Goal: Information Seeking & Learning: Find specific fact

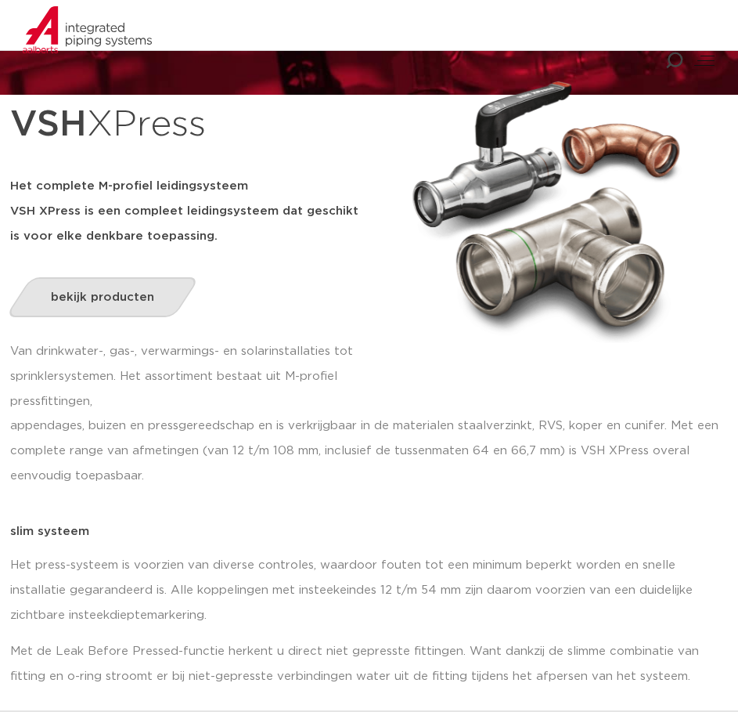
click at [141, 292] on span "bekijk producten" at bounding box center [102, 297] width 103 height 12
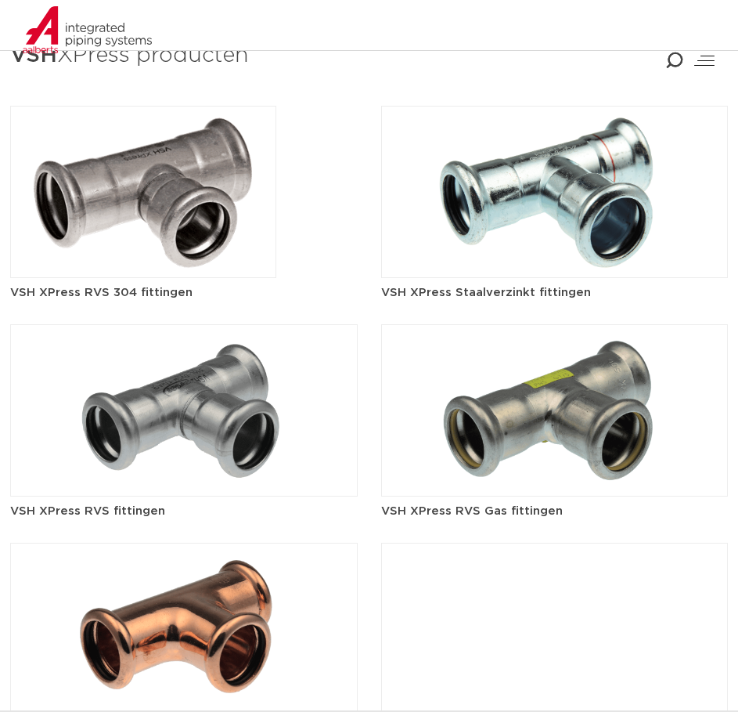
scroll to position [1858, 0]
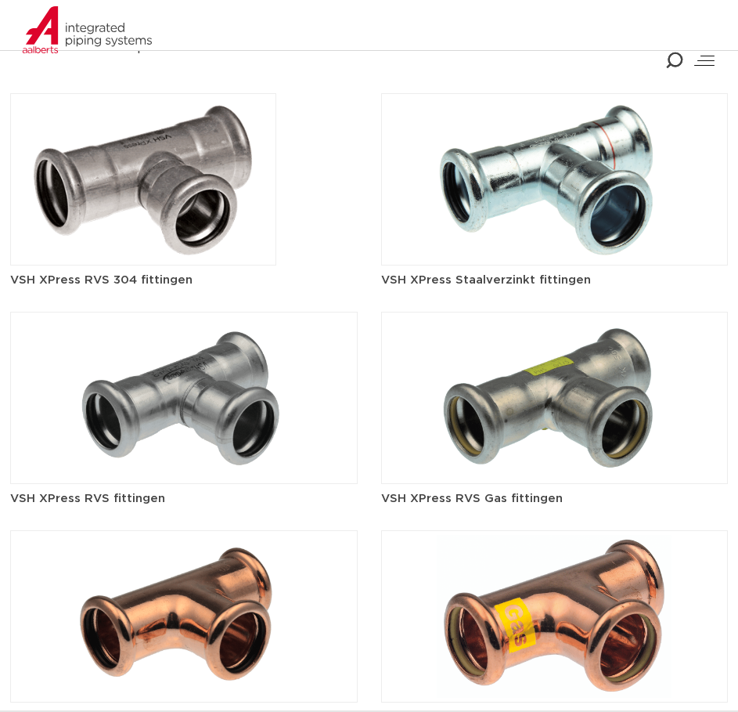
click at [222, 425] on img at bounding box center [184, 398] width 348 height 172
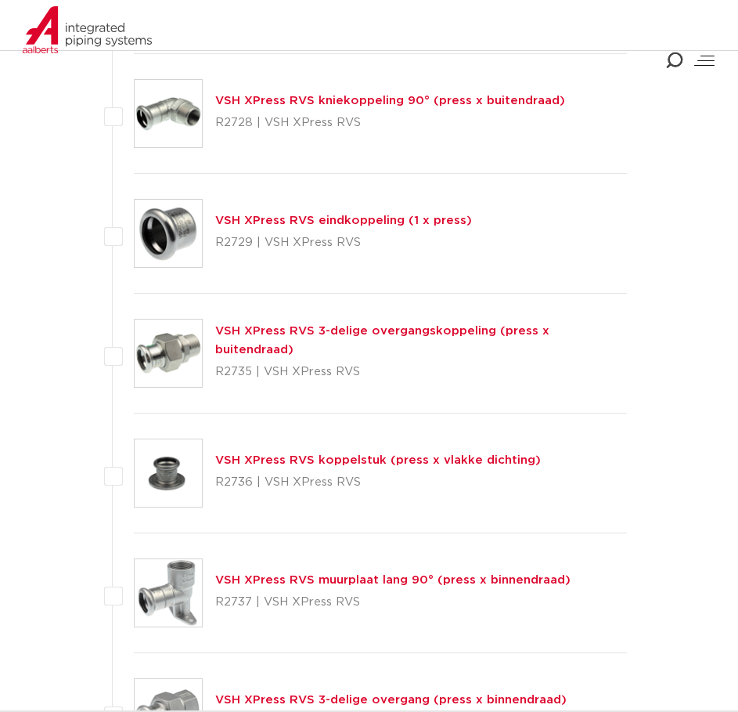
scroll to position [3111, 0]
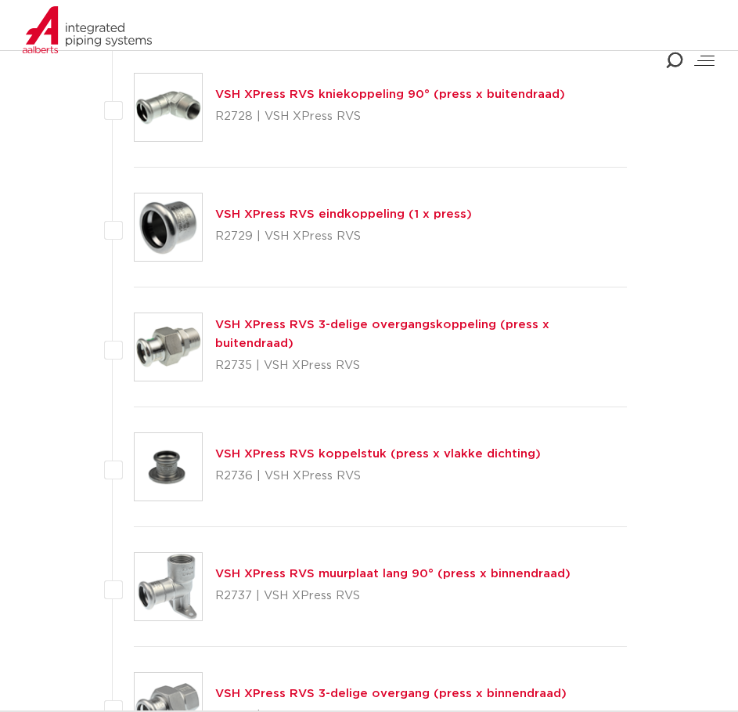
click at [276, 336] on link "VSH XPress RVS 3-delige overgangskoppeling (press x buitendraad)" at bounding box center [382, 334] width 334 height 31
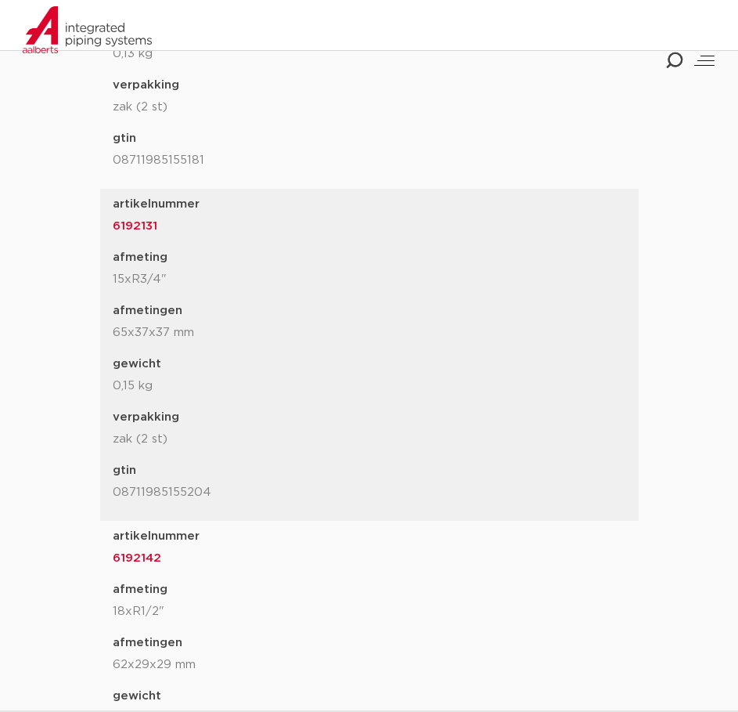
scroll to position [1801, 0]
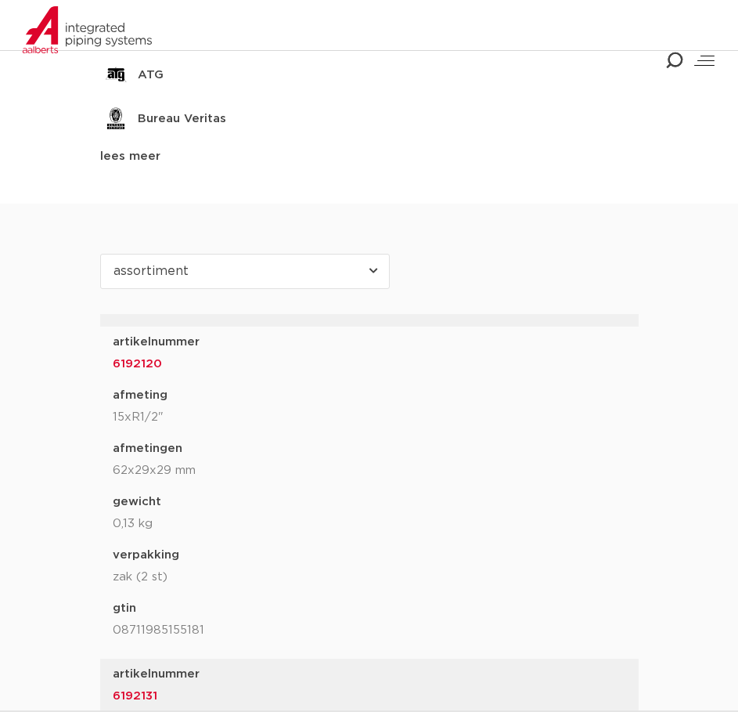
click at [136, 366] on link "6192120" at bounding box center [137, 364] width 49 height 12
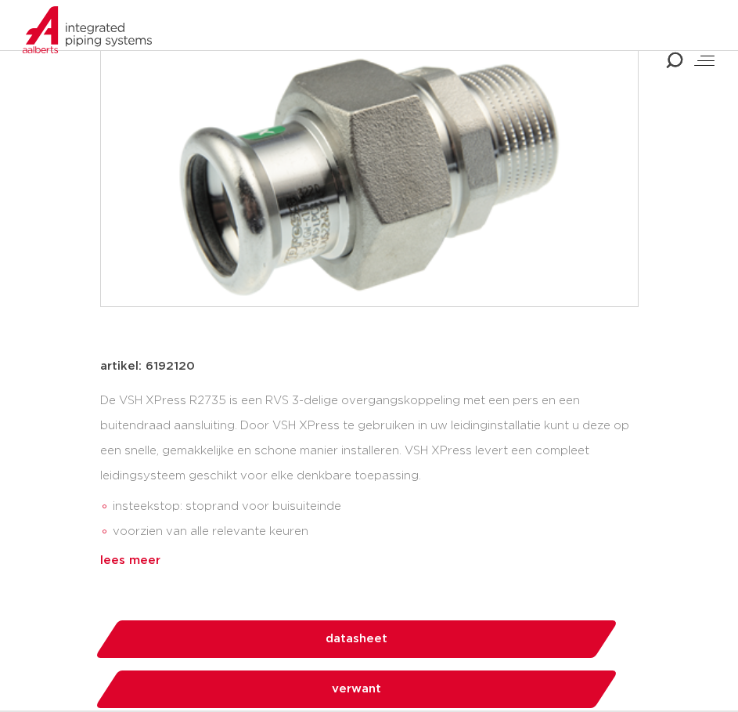
scroll to position [470, 0]
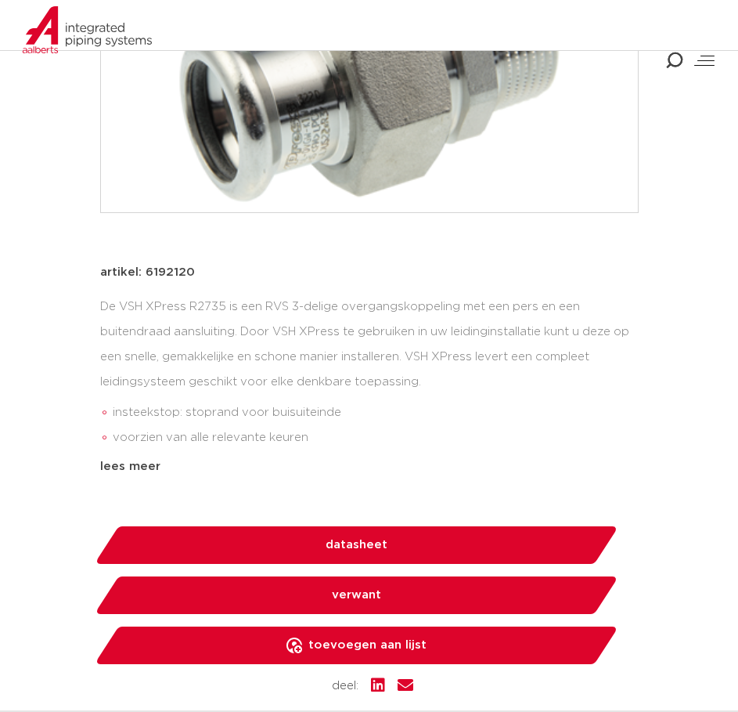
drag, startPoint x: 191, startPoint y: 276, endPoint x: 144, endPoint y: 274, distance: 47.0
click at [144, 274] on div "artikel: 6192120" at bounding box center [369, 272] width 539 height 19
copy p "6192120"
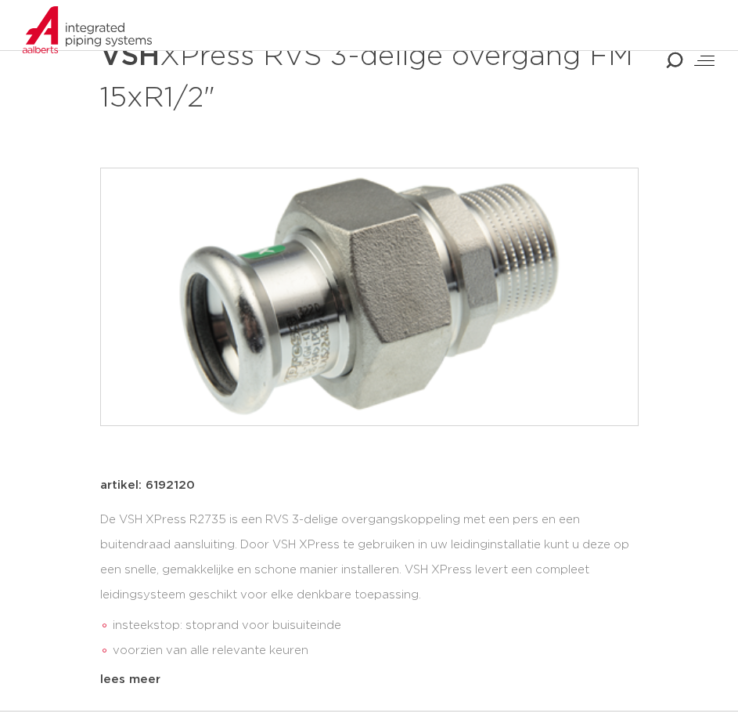
scroll to position [0, 0]
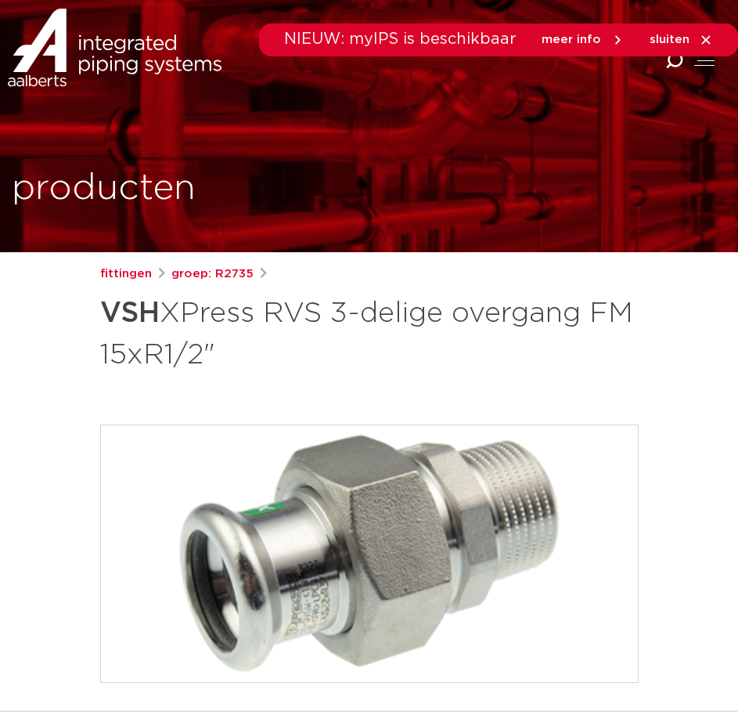
drag, startPoint x: 287, startPoint y: 347, endPoint x: 86, endPoint y: 299, distance: 206.9
copy h1 "VSH XPress RVS 3-delige overgang FM 15xR1/2""
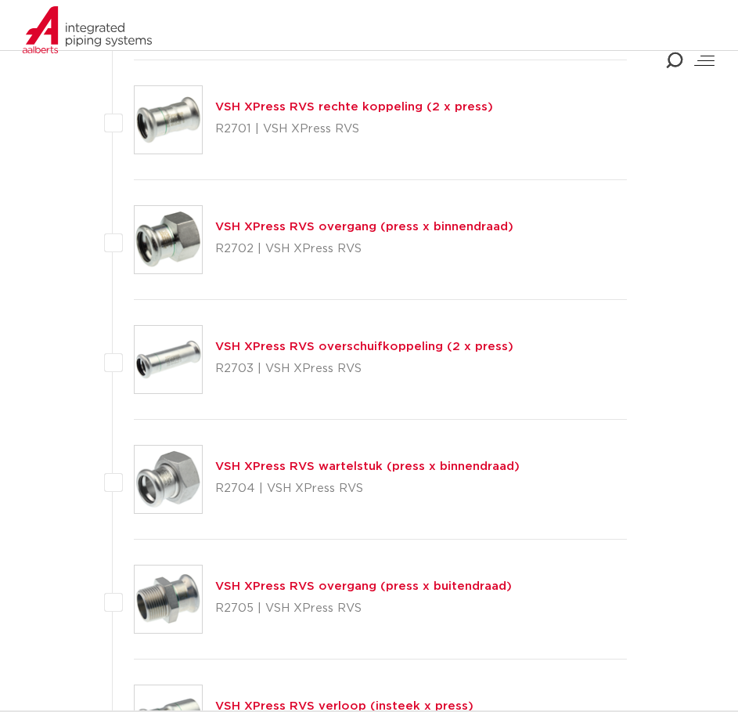
scroll to position [370, 0]
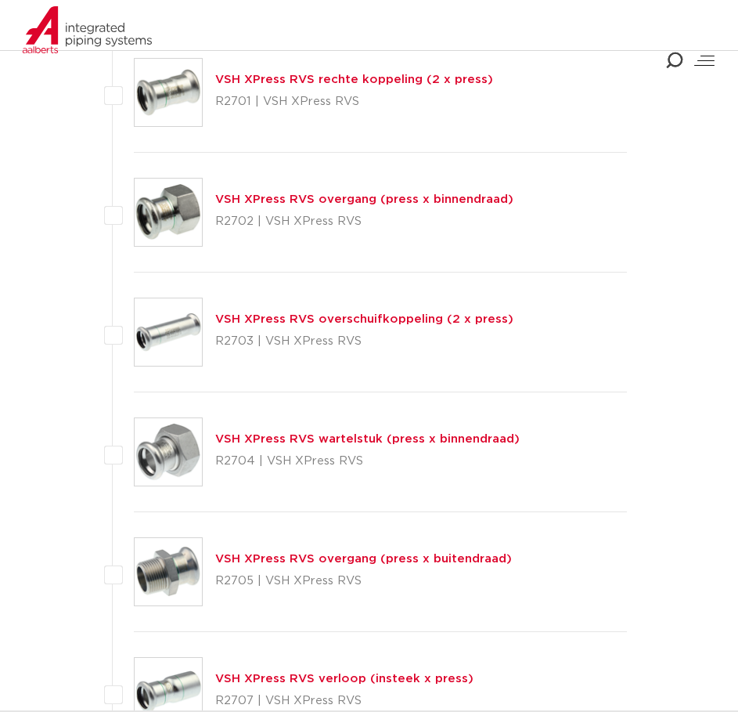
click at [237, 555] on link "VSH XPress RVS overgang (press x buitendraad)" at bounding box center [363, 559] width 297 height 12
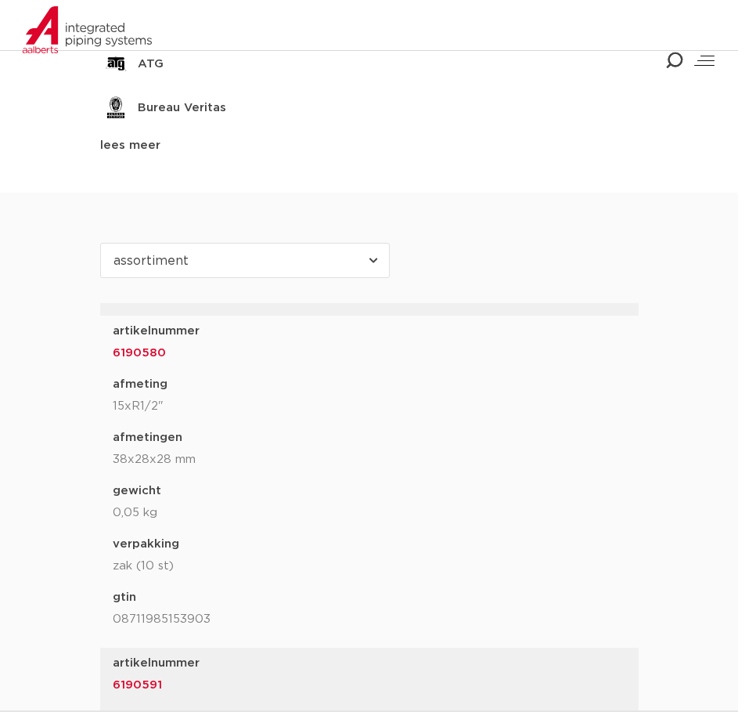
scroll to position [1801, 0]
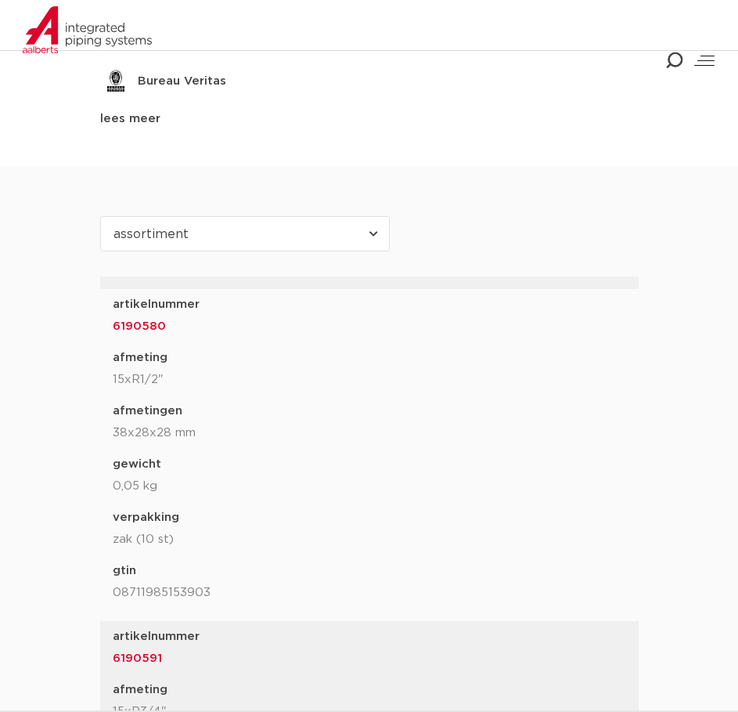
click at [337, 236] on select "assortiment afmetingen specificaties downloads ETIM sustainability verwant" at bounding box center [245, 233] width 290 height 35
click at [335, 238] on select "assortiment afmetingen specificaties downloads ETIM sustainability verwant" at bounding box center [245, 233] width 290 height 35
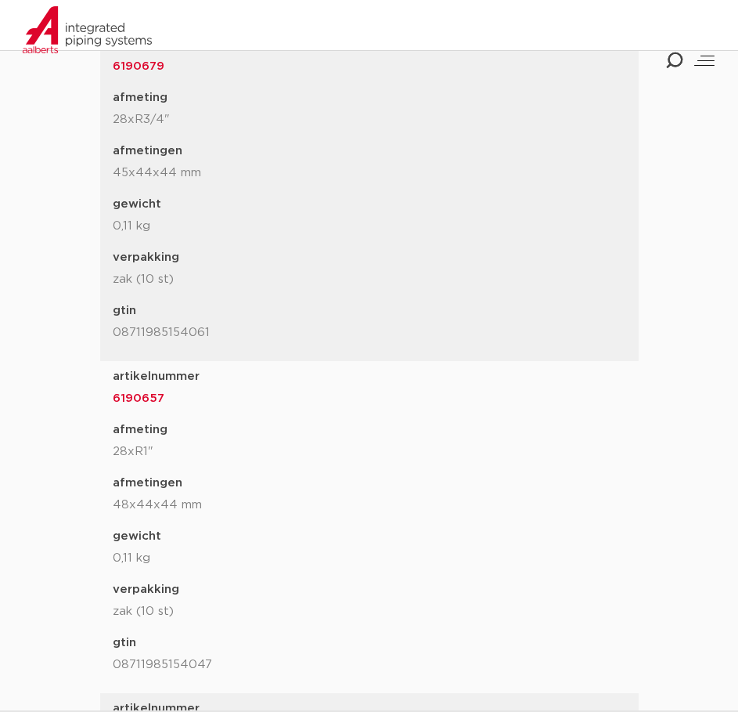
scroll to position [4307, 0]
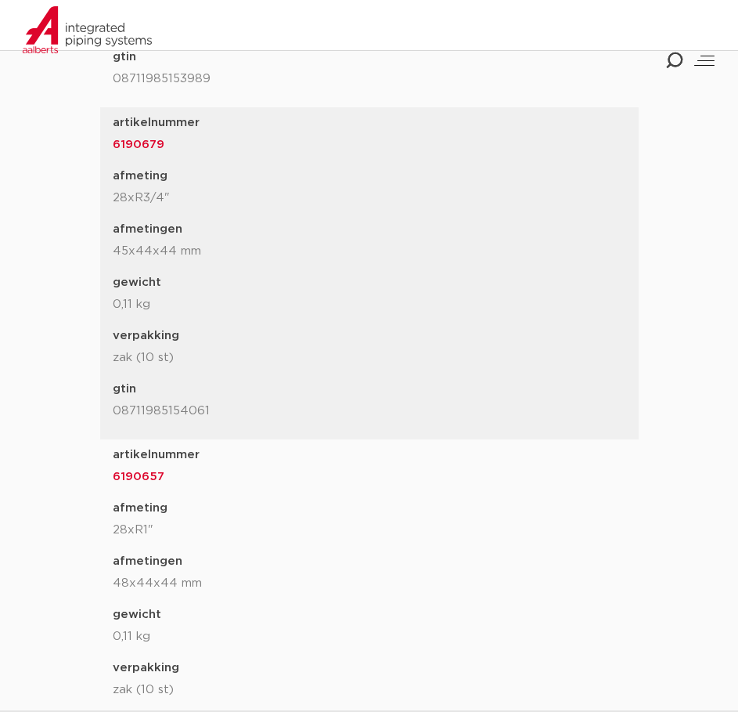
click at [136, 147] on link "6190679" at bounding box center [139, 145] width 52 height 12
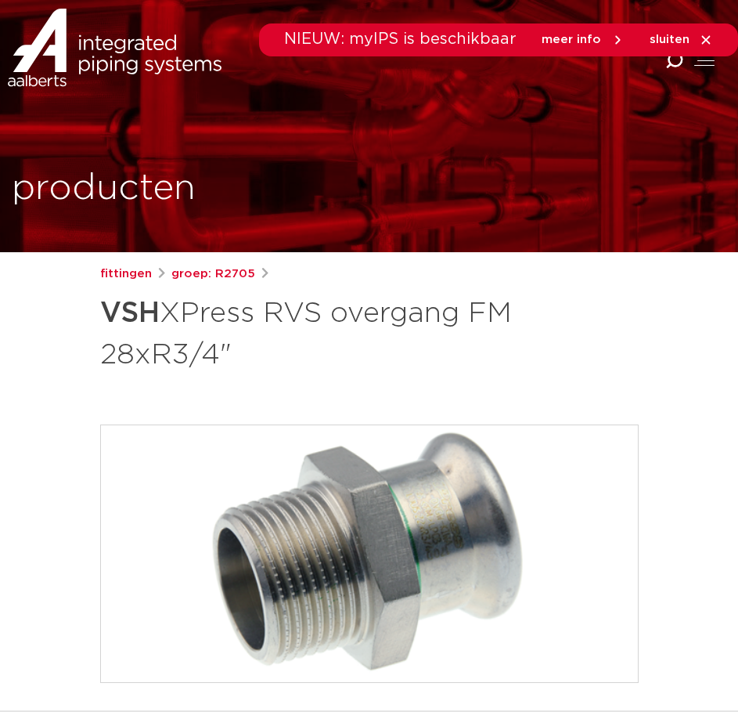
drag, startPoint x: 222, startPoint y: 345, endPoint x: 205, endPoint y: 330, distance: 22.2
click at [205, 330] on h1 "VSH XPress RVS overgang FM 28xR3/4"" at bounding box center [369, 332] width 539 height 85
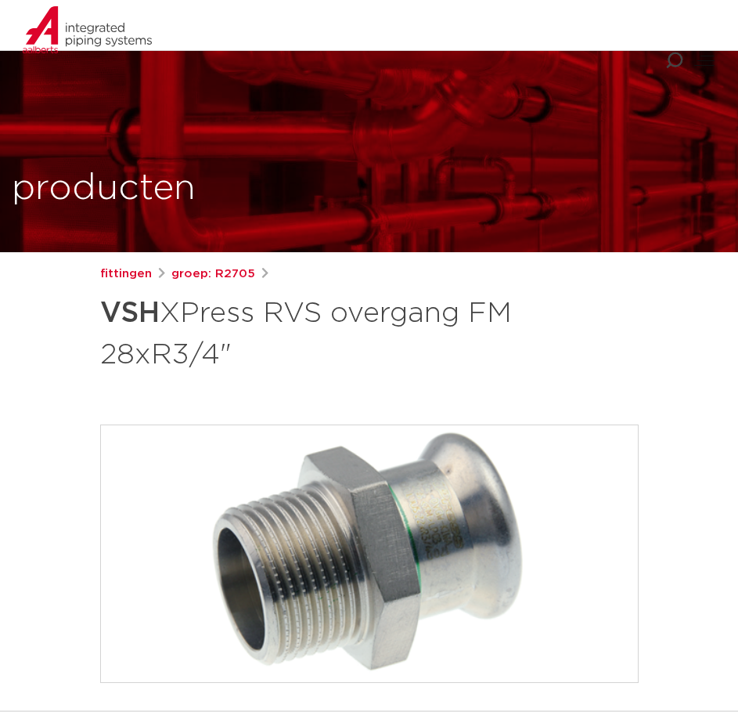
scroll to position [470, 0]
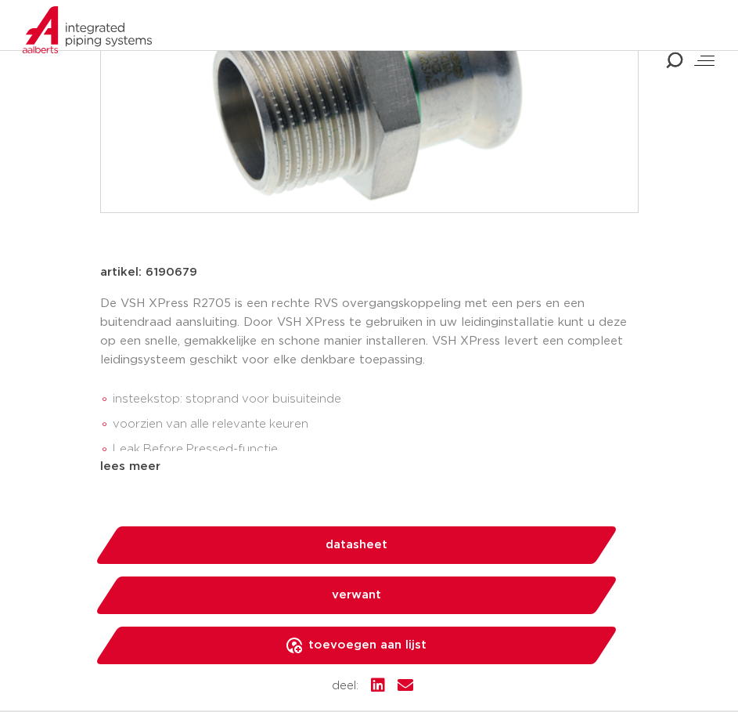
drag, startPoint x: 195, startPoint y: 279, endPoint x: 144, endPoint y: 270, distance: 51.6
click at [144, 270] on div "artikel: 6190679" at bounding box center [369, 272] width 539 height 19
copy p "6190679"
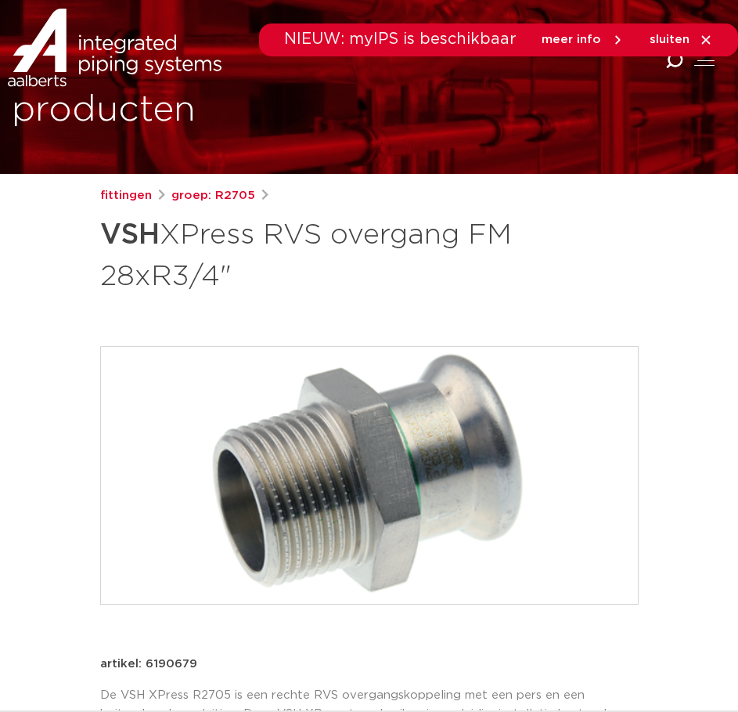
scroll to position [0, 0]
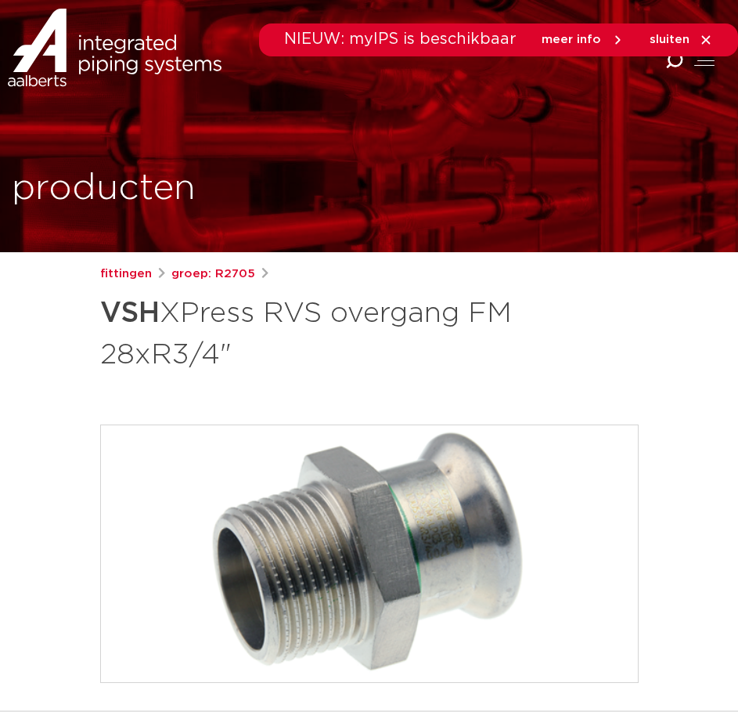
drag, startPoint x: 227, startPoint y: 356, endPoint x: 100, endPoint y: 314, distance: 133.5
click at [100, 314] on h1 "VSH XPress RVS overgang FM 28xR3/4"" at bounding box center [369, 332] width 539 height 85
copy h1 "VSH XPress RVS overgang FM 28xR3/4""
click at [306, 358] on h1 "VSH XPress RVS overgang FM 28xR3/4"" at bounding box center [369, 332] width 539 height 85
